Goal: Transaction & Acquisition: Purchase product/service

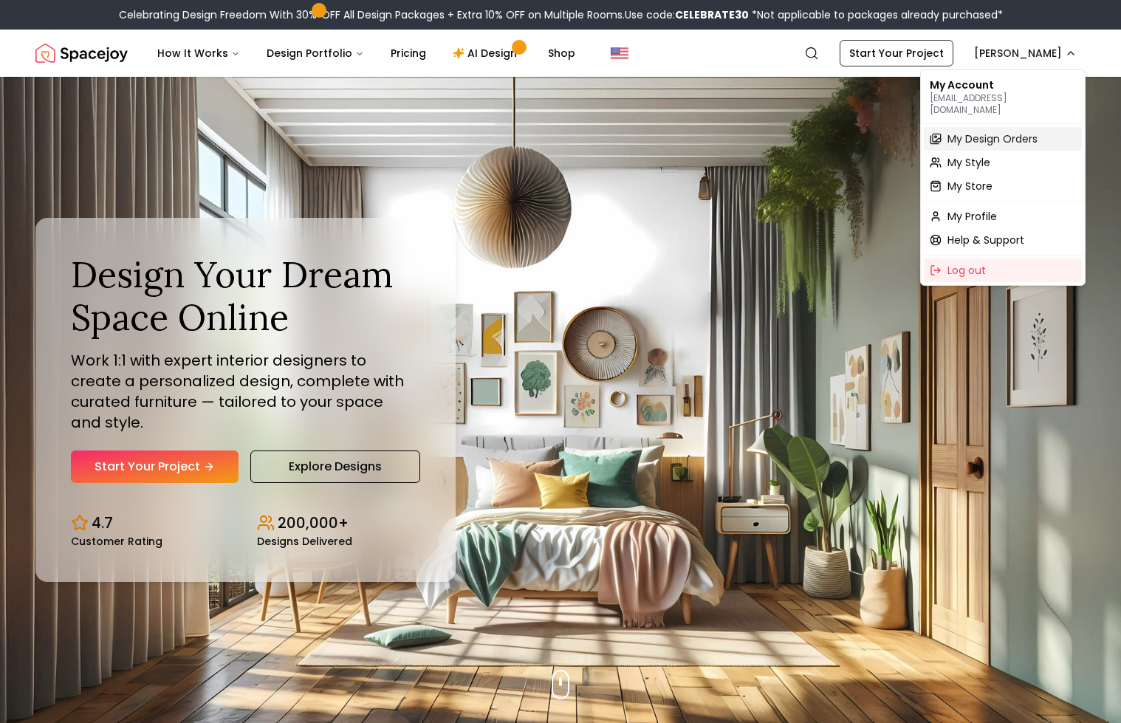
click at [978, 131] on span "My Design Orders" at bounding box center [992, 138] width 90 height 15
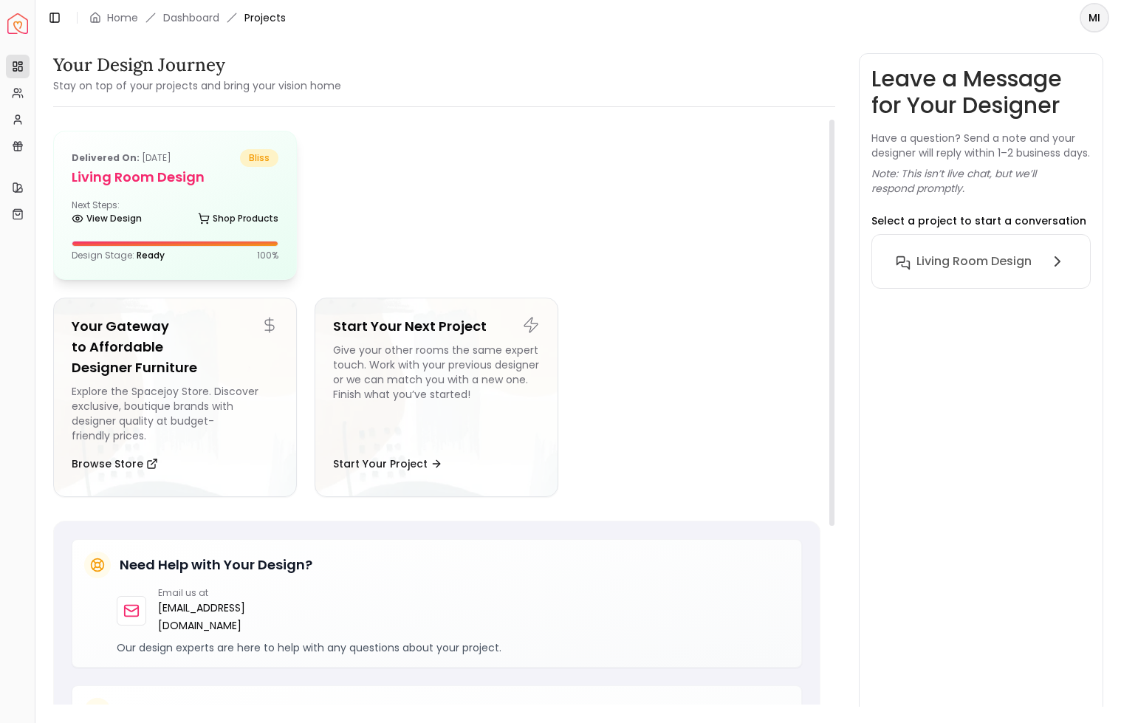
click at [154, 182] on h5 "Living Room design" at bounding box center [175, 177] width 207 height 21
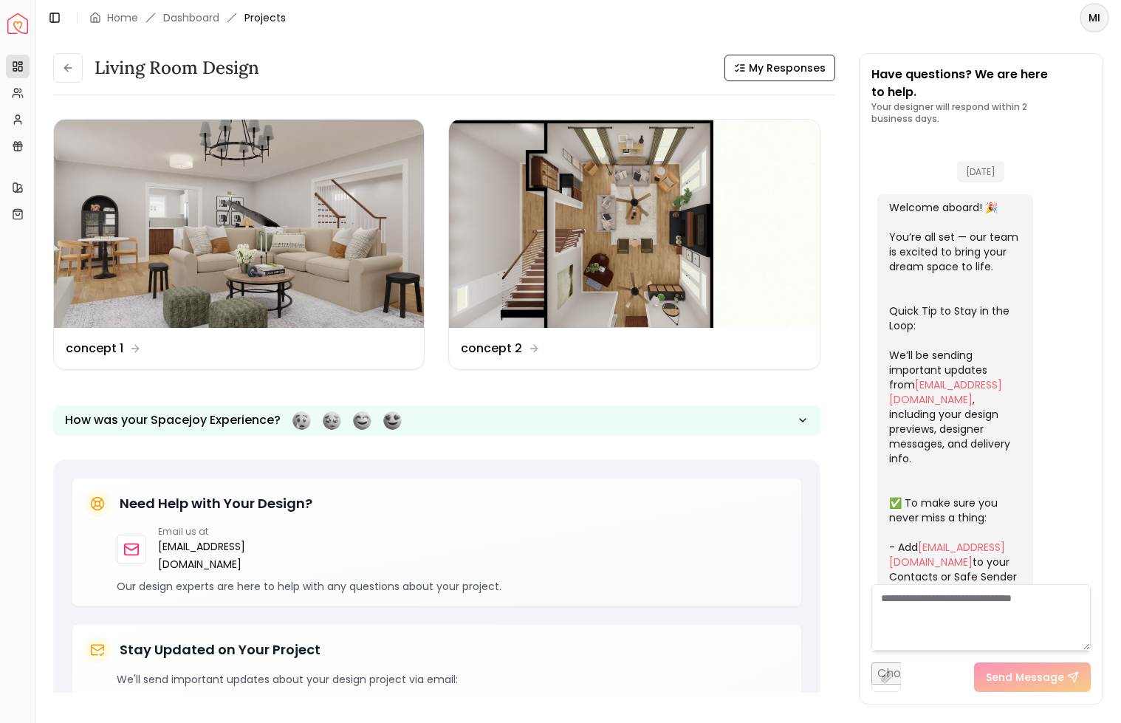
scroll to position [1209, 0]
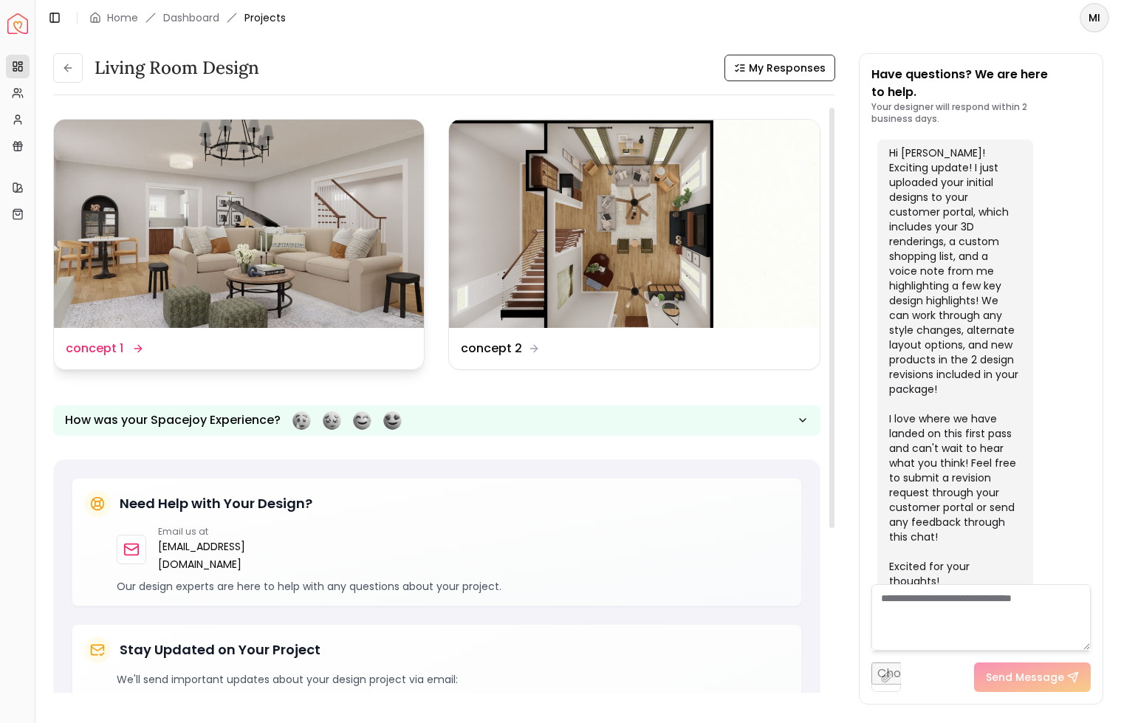
click at [281, 271] on img at bounding box center [239, 224] width 370 height 208
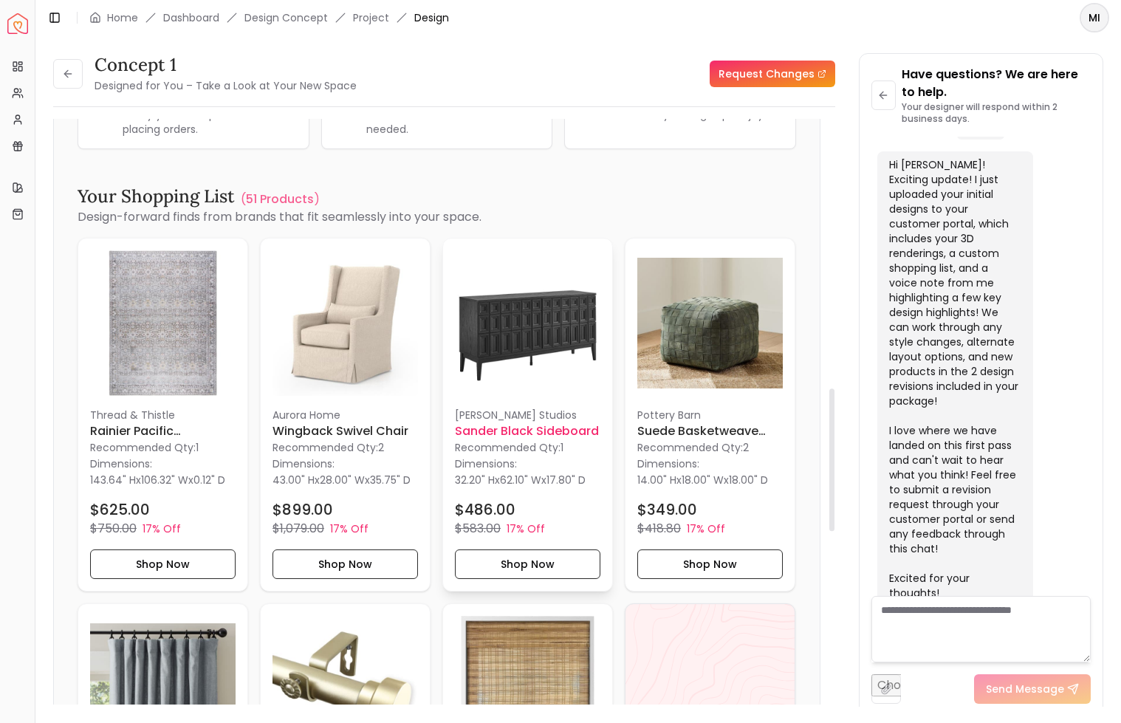
scroll to position [1106, 0]
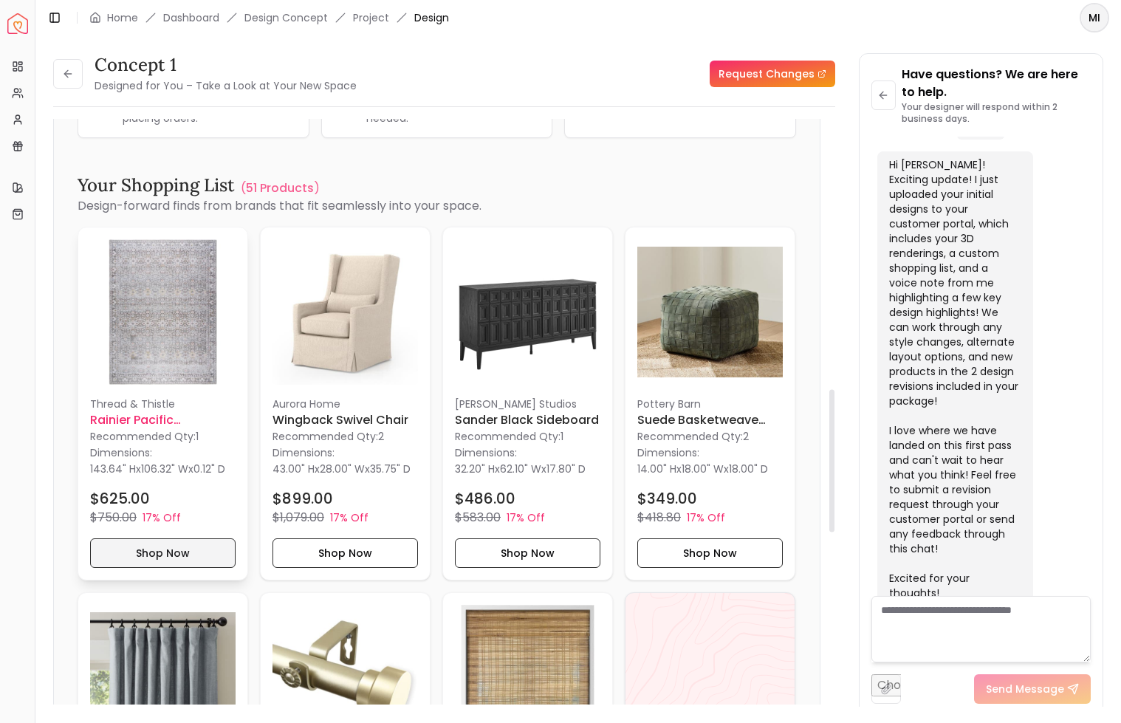
click at [155, 549] on button "Shop Now" at bounding box center [162, 553] width 145 height 30
click at [127, 551] on button "Shop Now" at bounding box center [162, 553] width 145 height 30
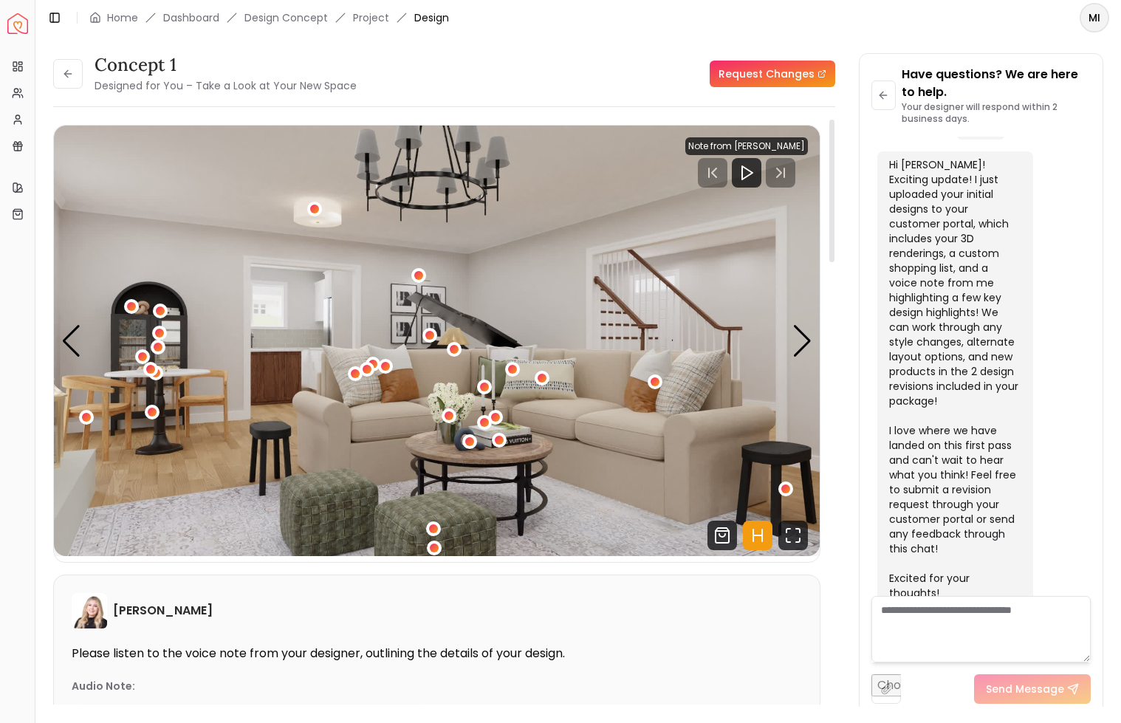
scroll to position [0, 0]
click at [799, 341] on div "Next slide" at bounding box center [802, 341] width 20 height 32
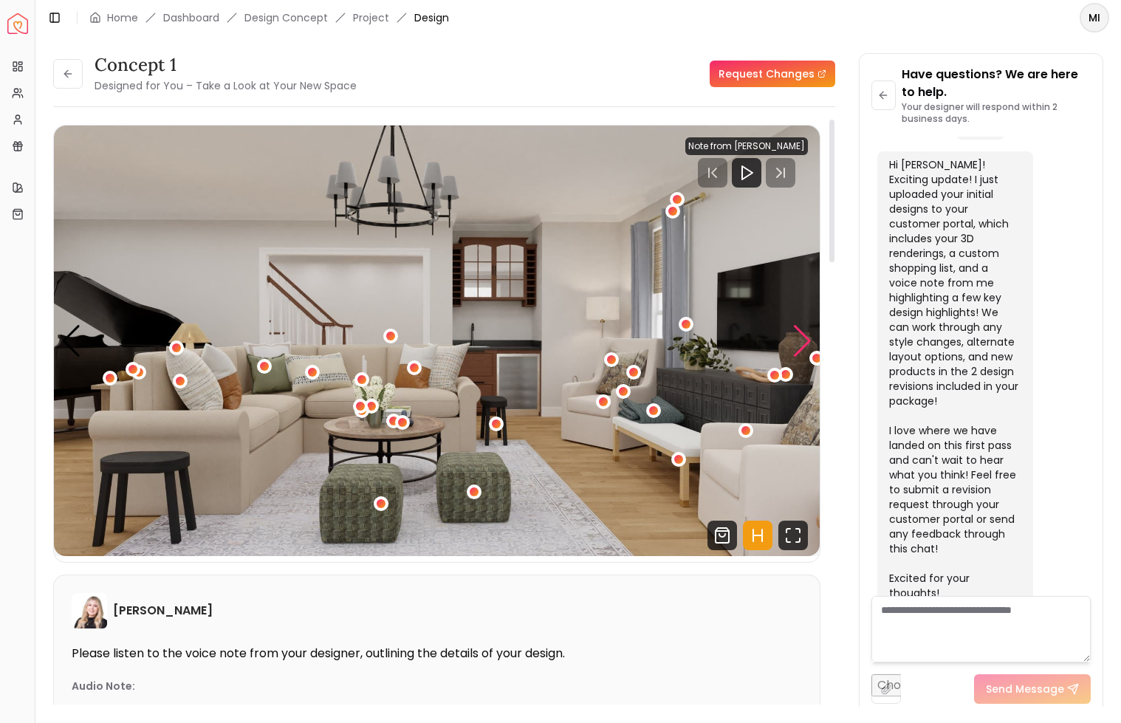
click at [799, 341] on div "Next slide" at bounding box center [802, 341] width 20 height 32
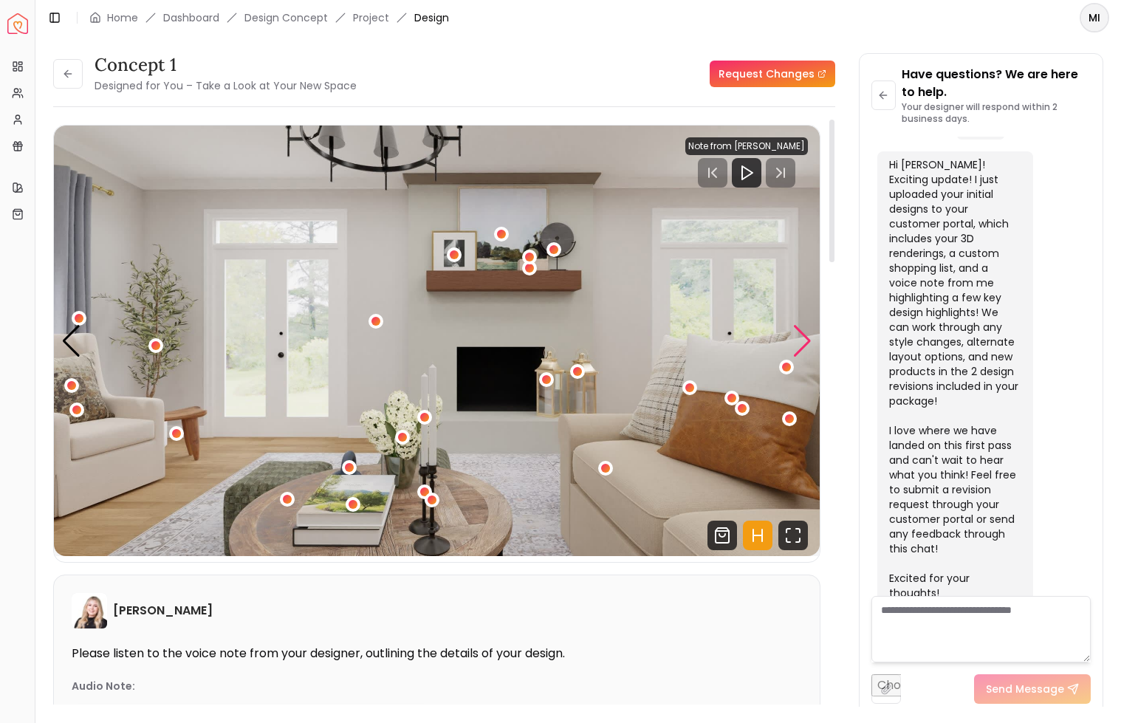
click at [799, 341] on div "Next slide" at bounding box center [802, 341] width 20 height 32
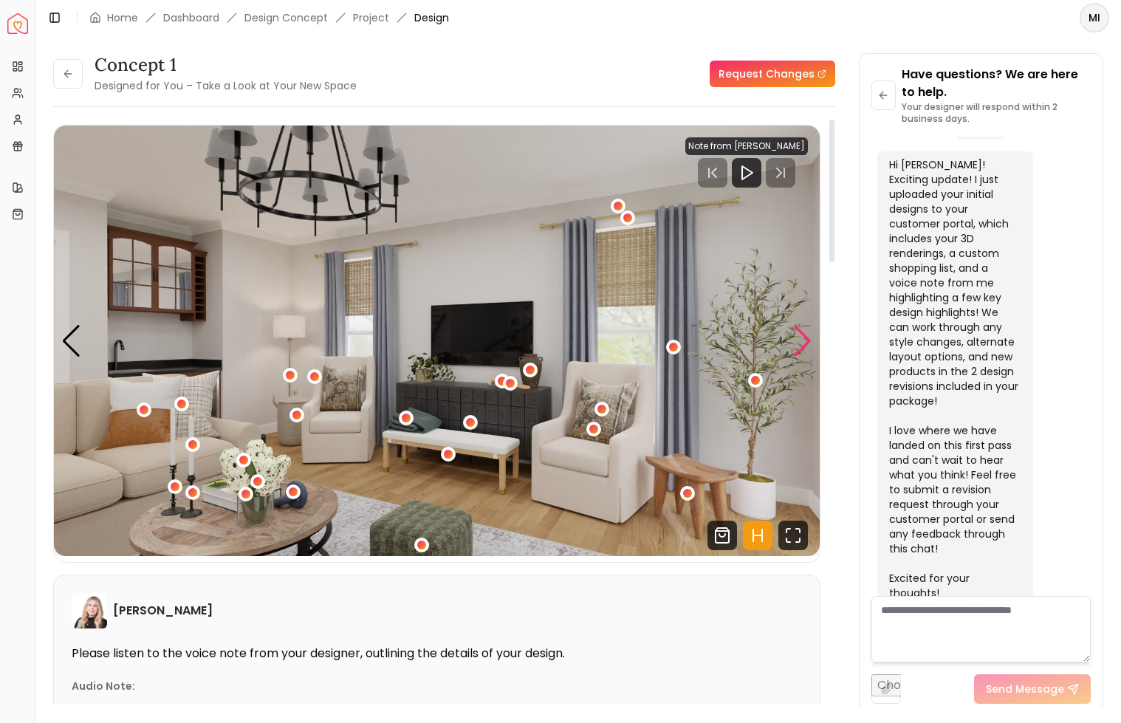
click at [799, 341] on div "Next slide" at bounding box center [802, 341] width 20 height 32
